Goal: Transaction & Acquisition: Book appointment/travel/reservation

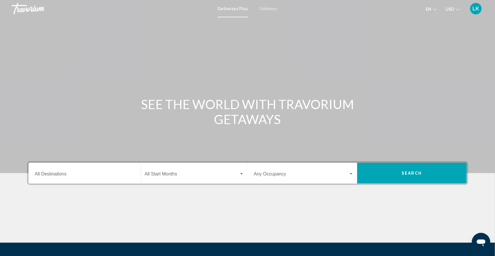
click at [264, 9] on span "Getaways" at bounding box center [269, 8] width 18 height 5
click at [57, 178] on input "Destination All Destinations" at bounding box center [85, 175] width 100 height 5
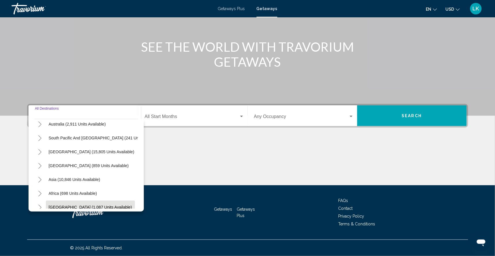
scroll to position [74, 0]
click at [38, 205] on icon "Toggle Middle East (1,087 units available)" at bounding box center [40, 208] width 4 height 6
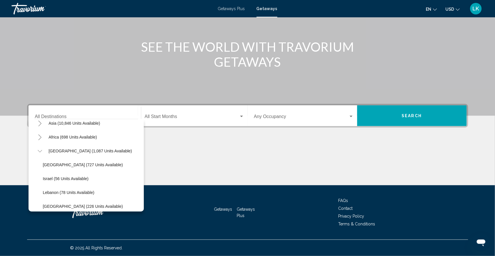
scroll to position [144, 0]
click at [44, 163] on span "[GEOGRAPHIC_DATA] (727 units available)" at bounding box center [83, 165] width 80 height 5
type input "**********"
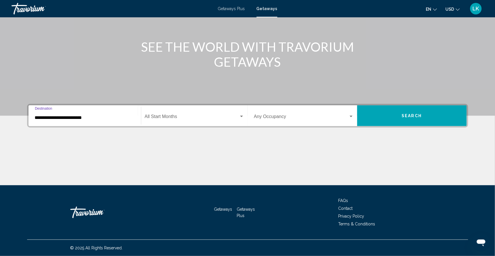
click at [396, 105] on button "Search" at bounding box center [412, 115] width 110 height 21
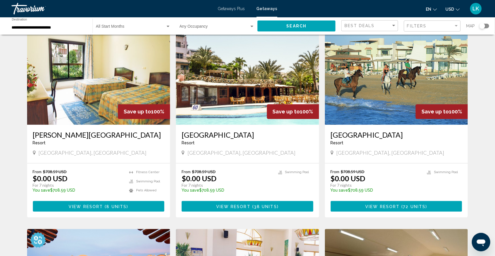
scroll to position [422, 0]
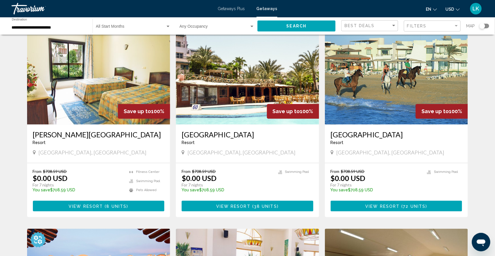
click at [98, 124] on img "Main content" at bounding box center [98, 78] width 143 height 92
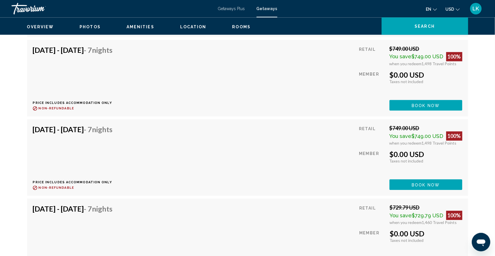
scroll to position [1221, 0]
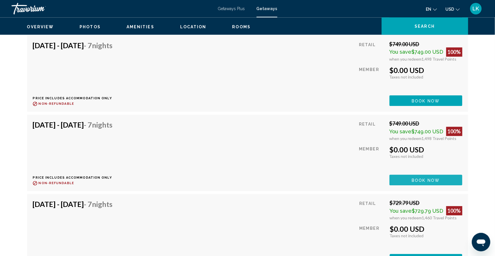
click at [408, 185] on button "Book now" at bounding box center [426, 180] width 73 height 11
